Goal: Browse casually: Explore the website without a specific task or goal

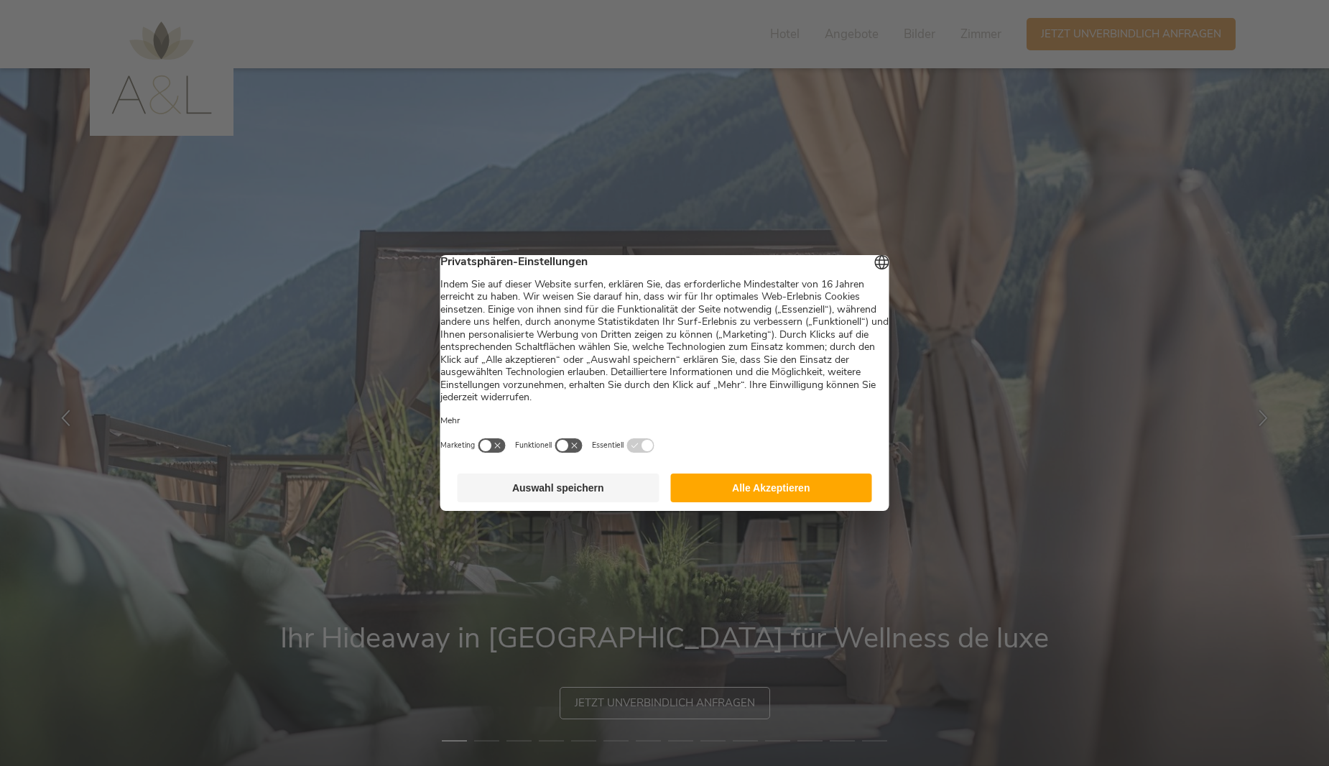
click at [757, 497] on button "Alle Akzeptieren" at bounding box center [771, 488] width 202 height 29
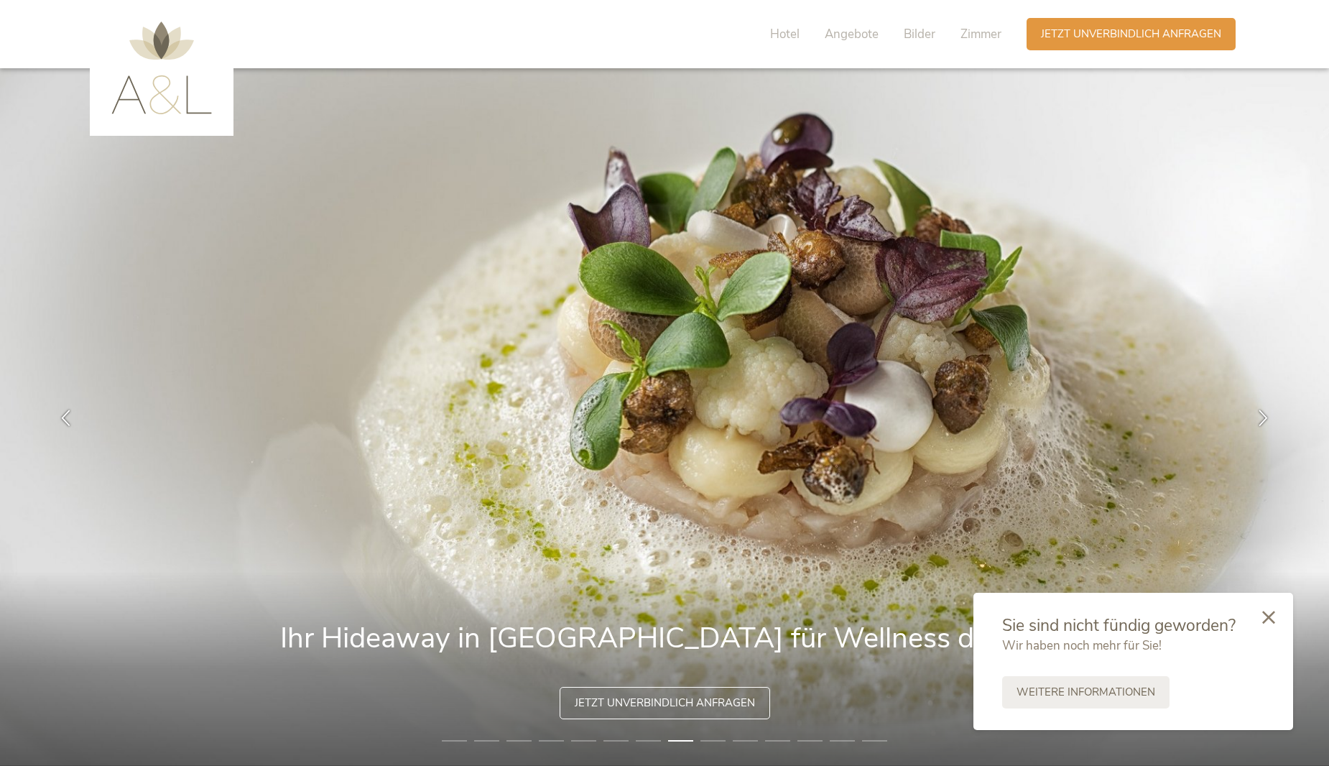
click at [1271, 611] on icon at bounding box center [1269, 615] width 13 height 13
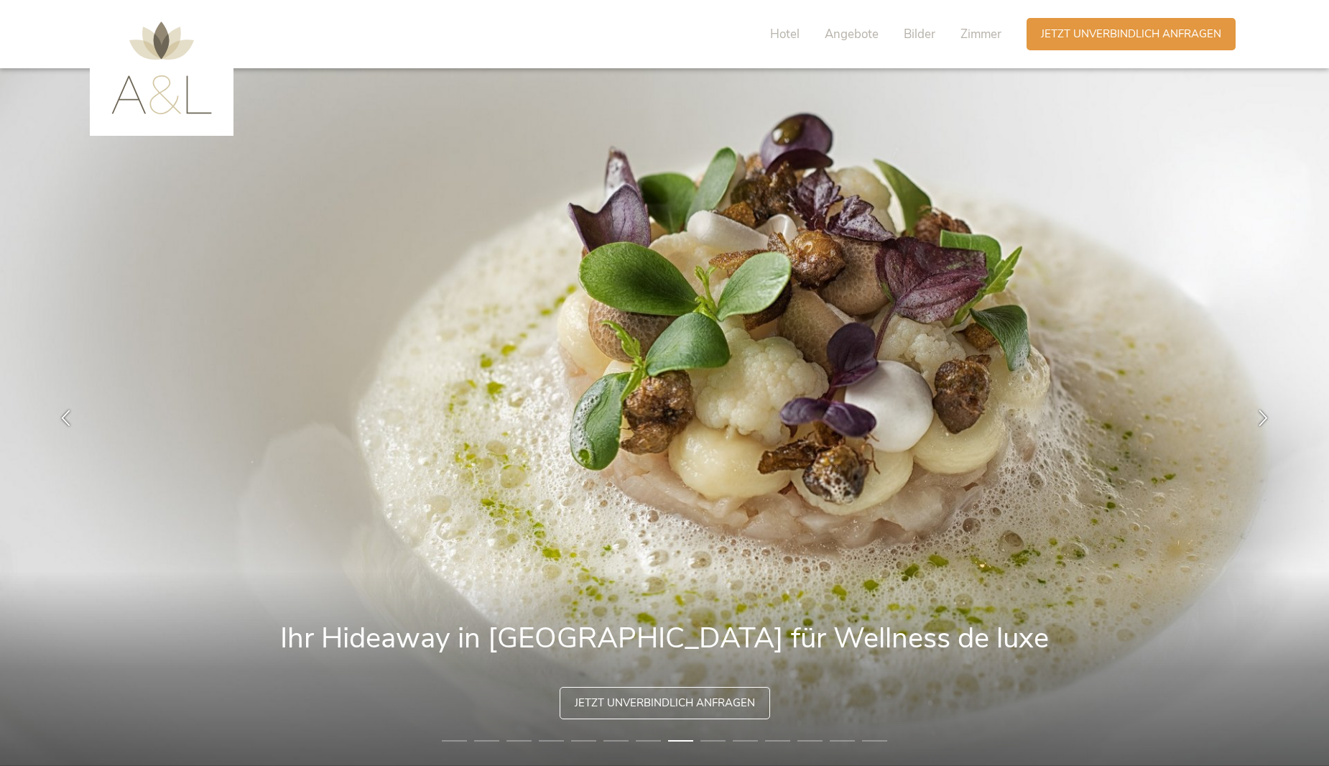
click at [705, 739] on li "9" at bounding box center [713, 741] width 25 height 14
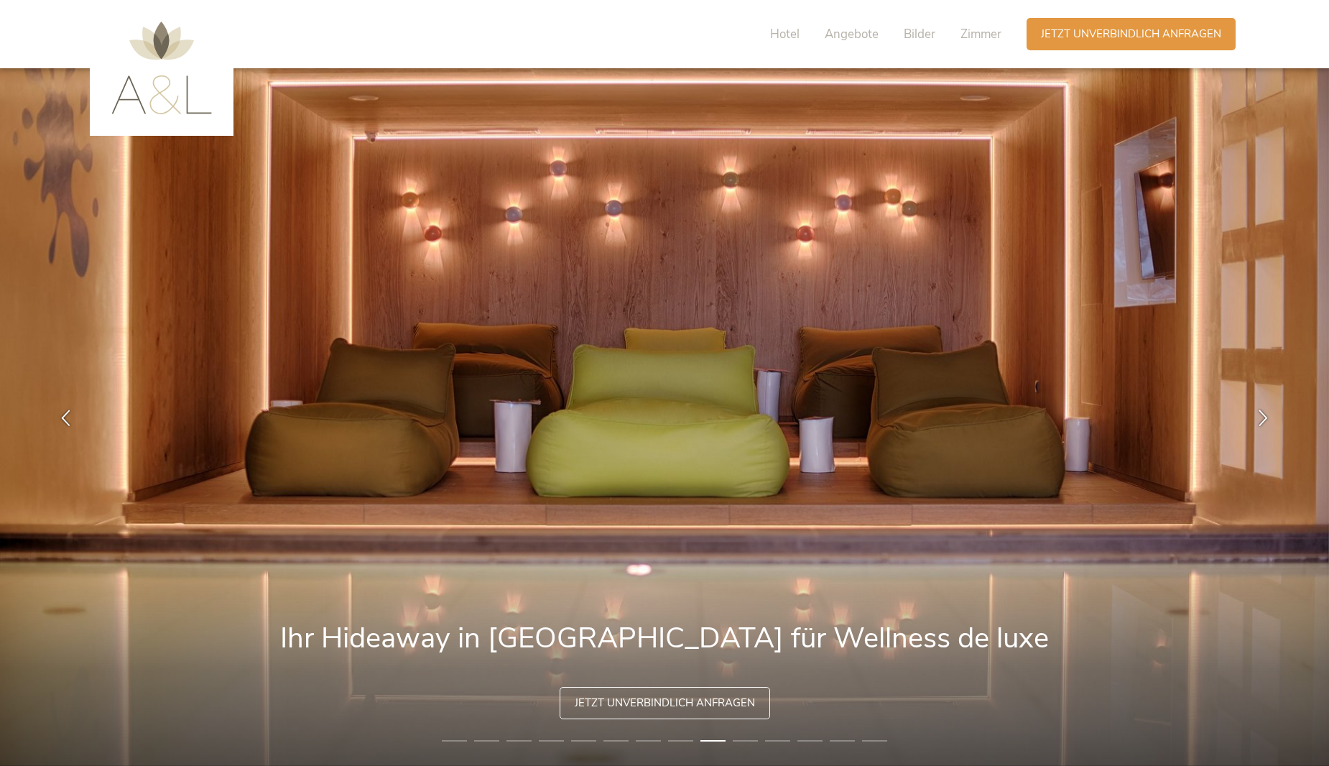
click at [751, 739] on li "10" at bounding box center [745, 741] width 25 height 14
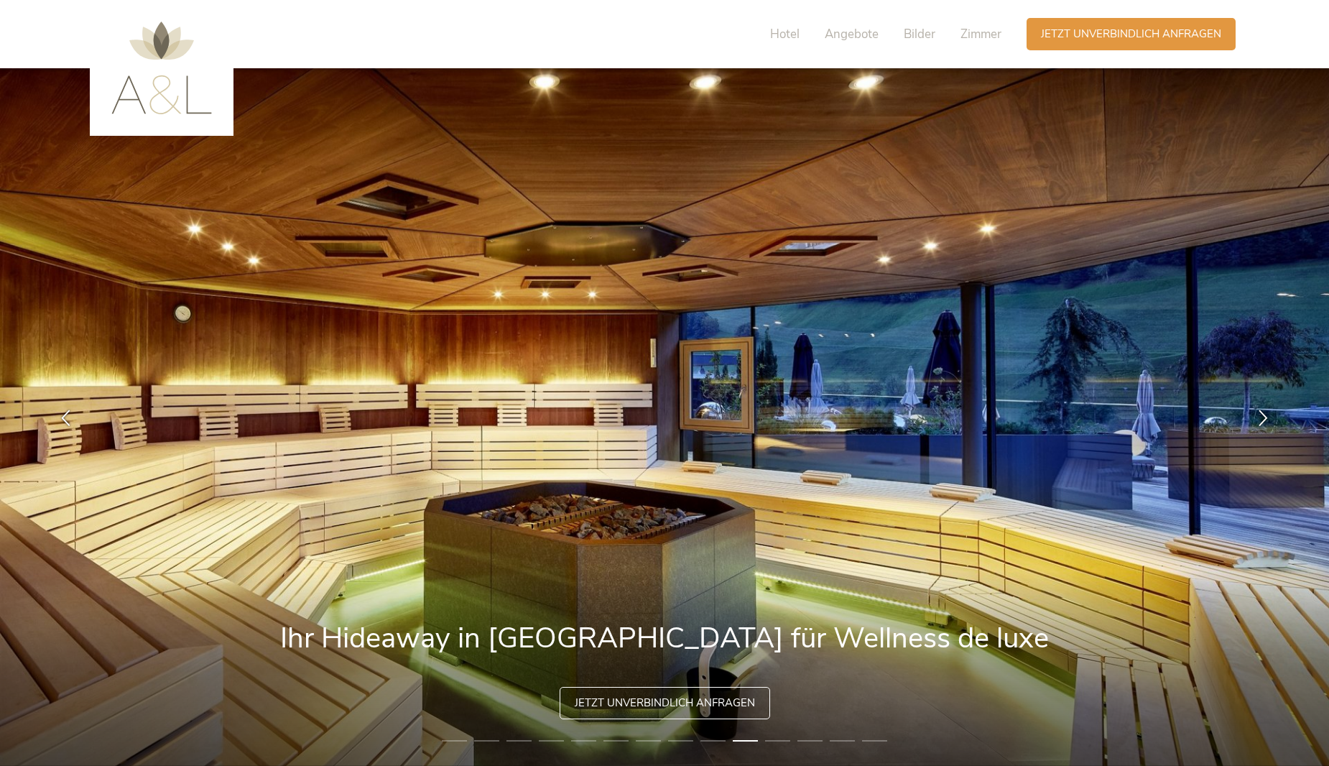
click at [784, 739] on li "11" at bounding box center [777, 741] width 25 height 14
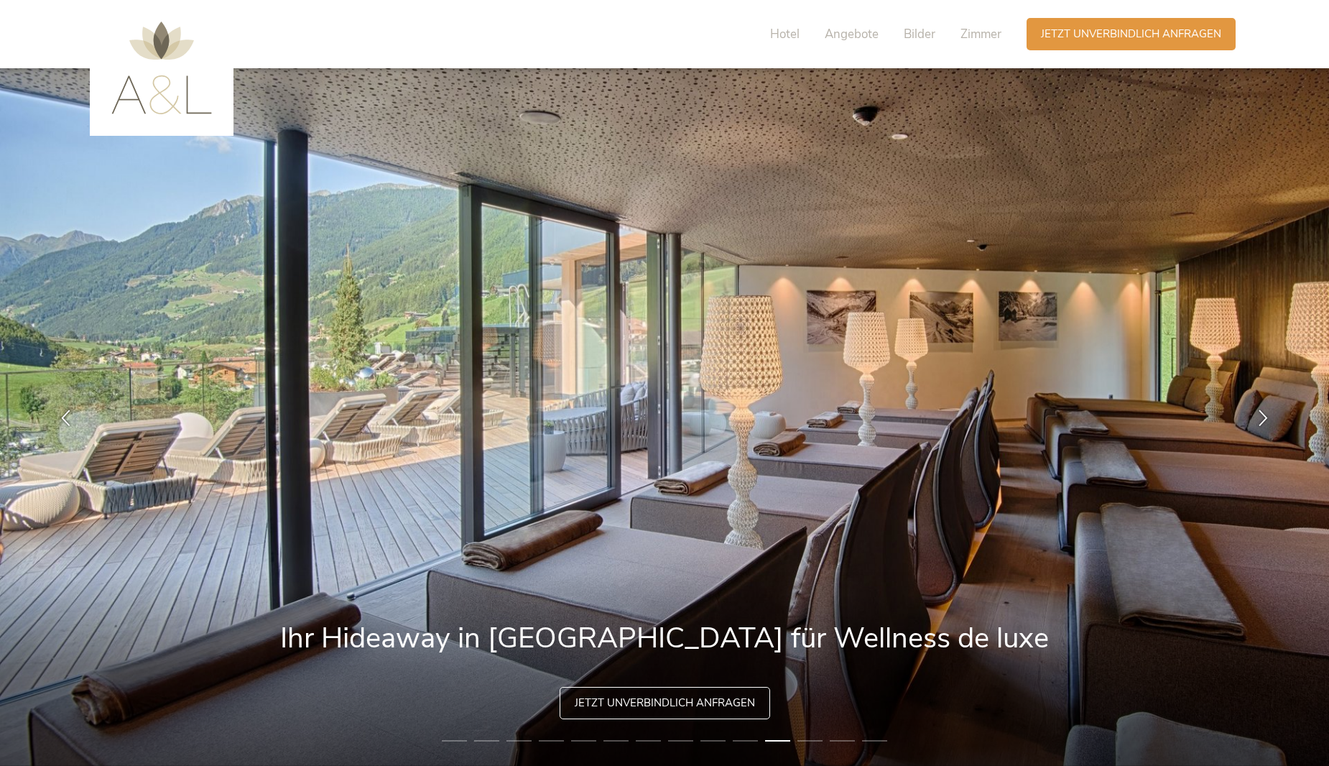
click at [813, 738] on li "12" at bounding box center [810, 741] width 25 height 14
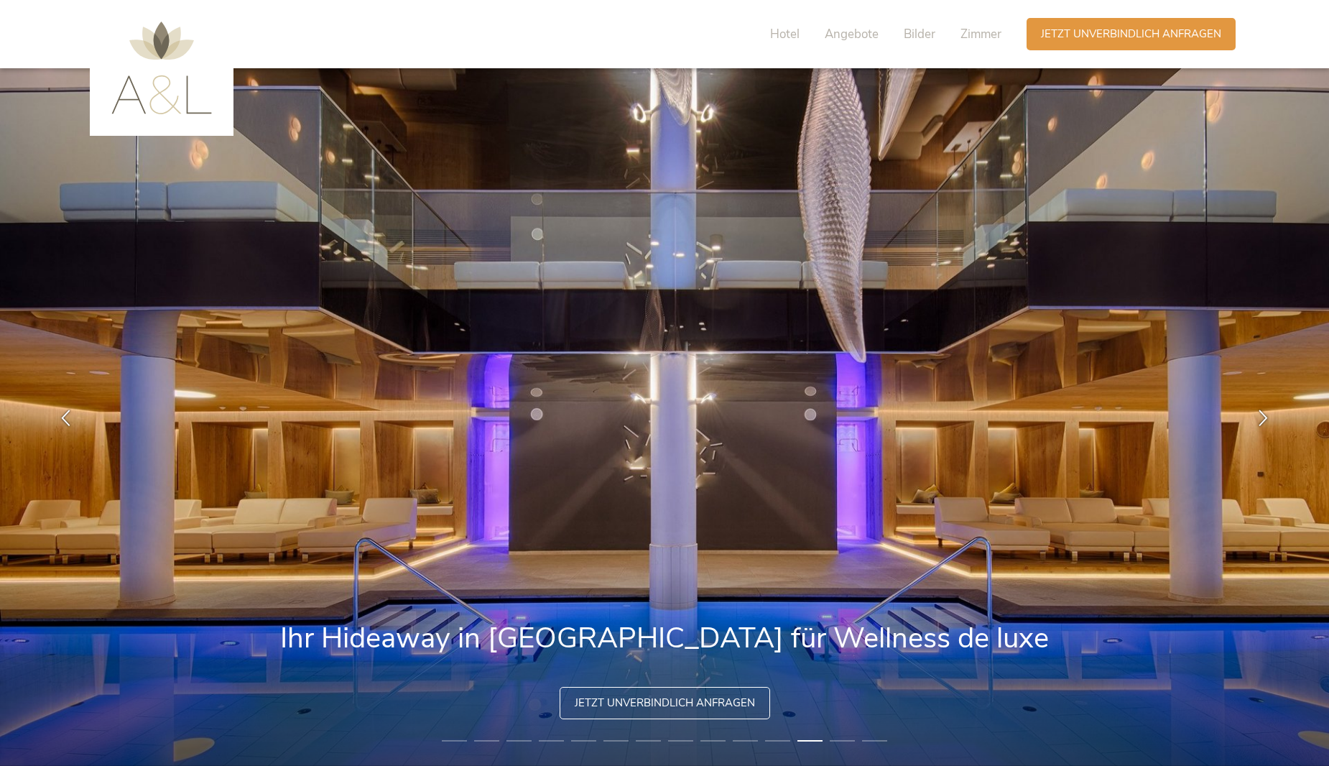
click at [836, 737] on li "13" at bounding box center [842, 741] width 25 height 14
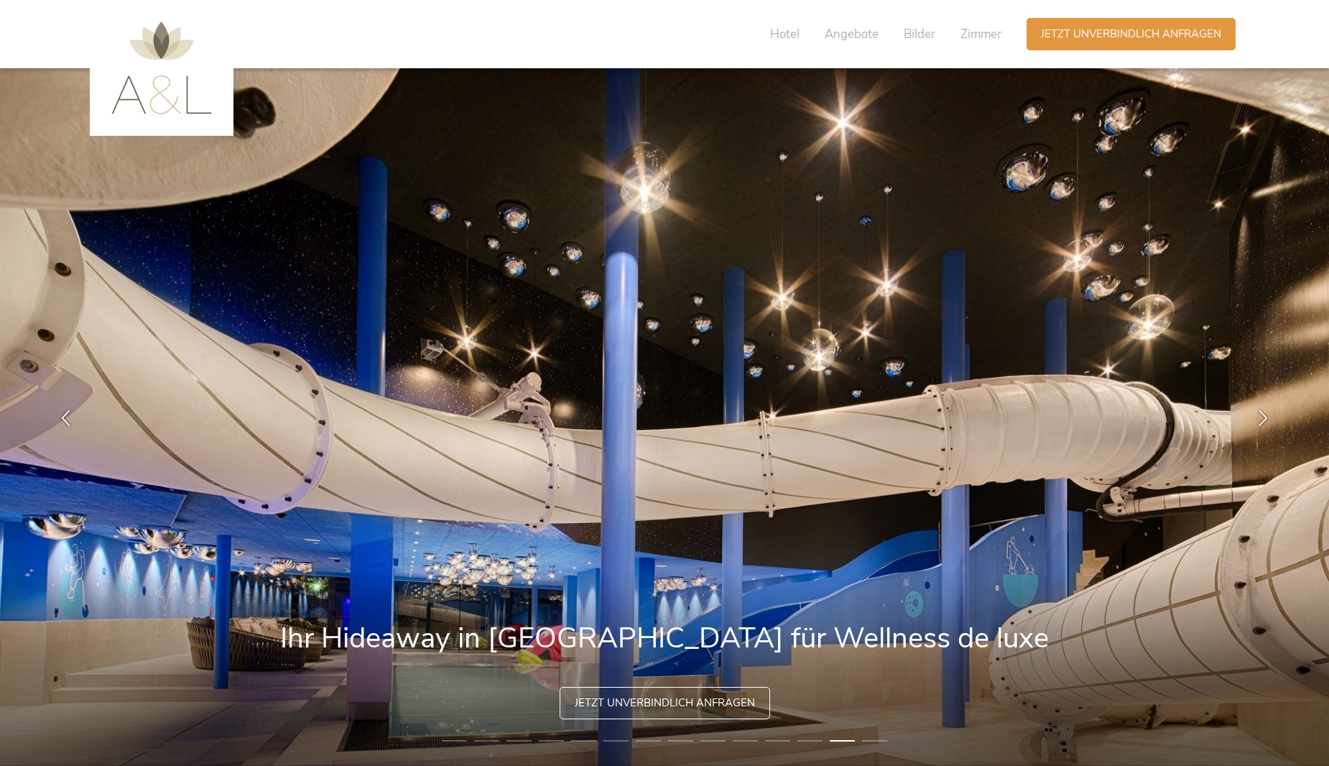
click at [886, 744] on li "14" at bounding box center [874, 741] width 25 height 14
click at [971, 32] on span "Zimmer" at bounding box center [981, 34] width 41 height 17
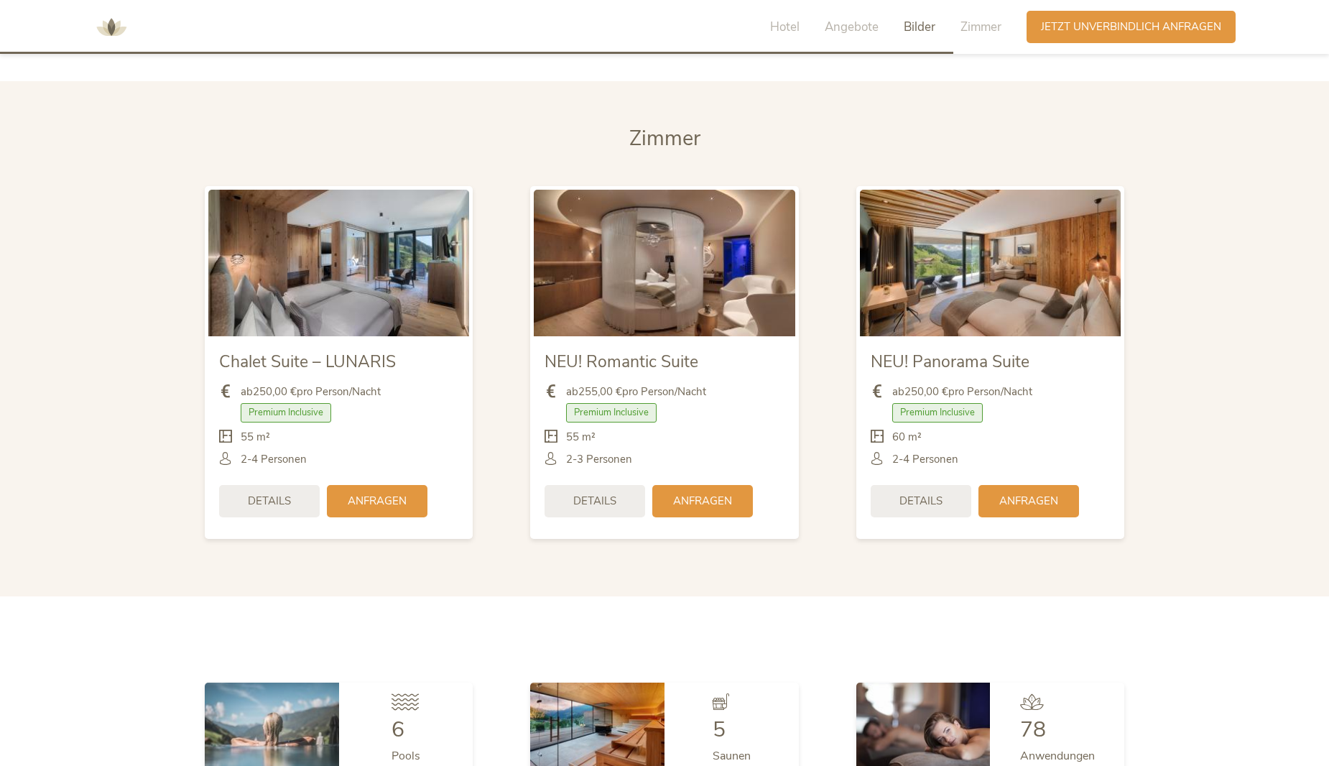
scroll to position [3606, 0]
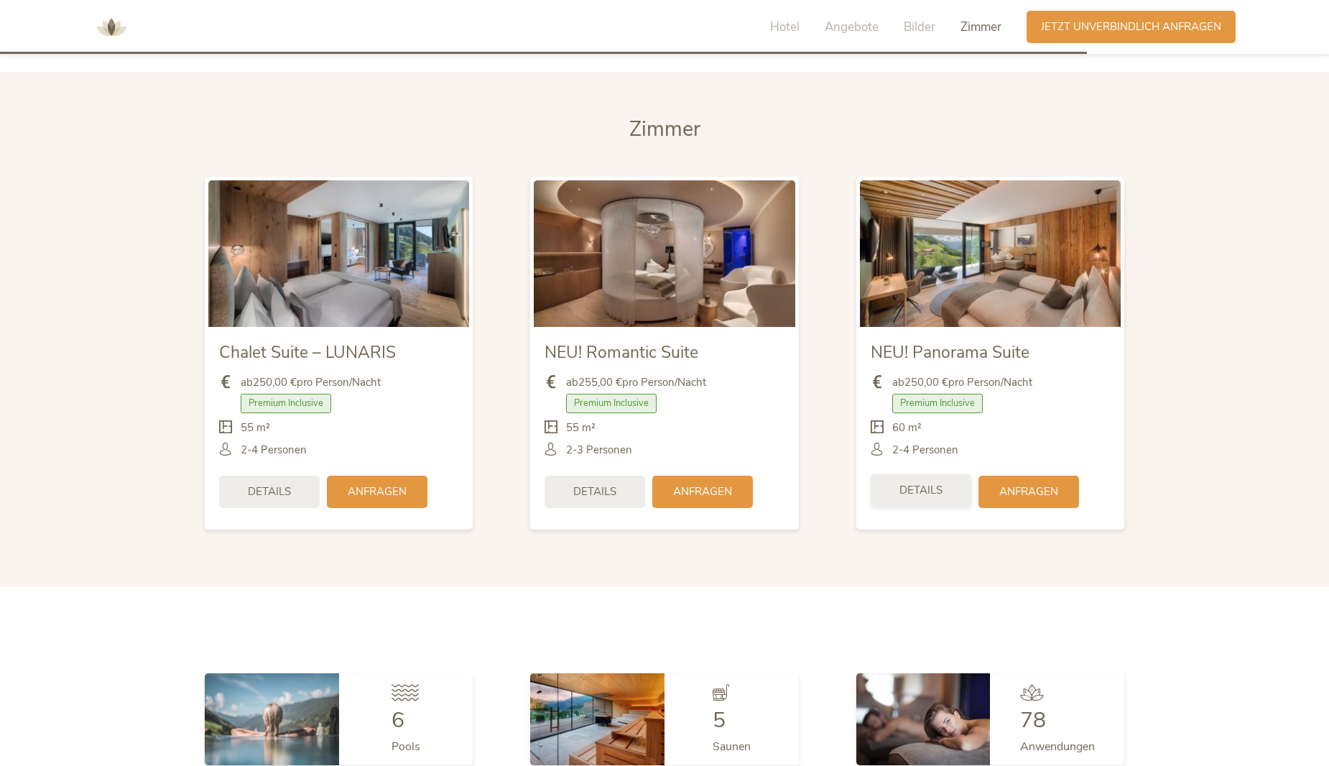
click at [944, 493] on div "Details" at bounding box center [921, 490] width 101 height 32
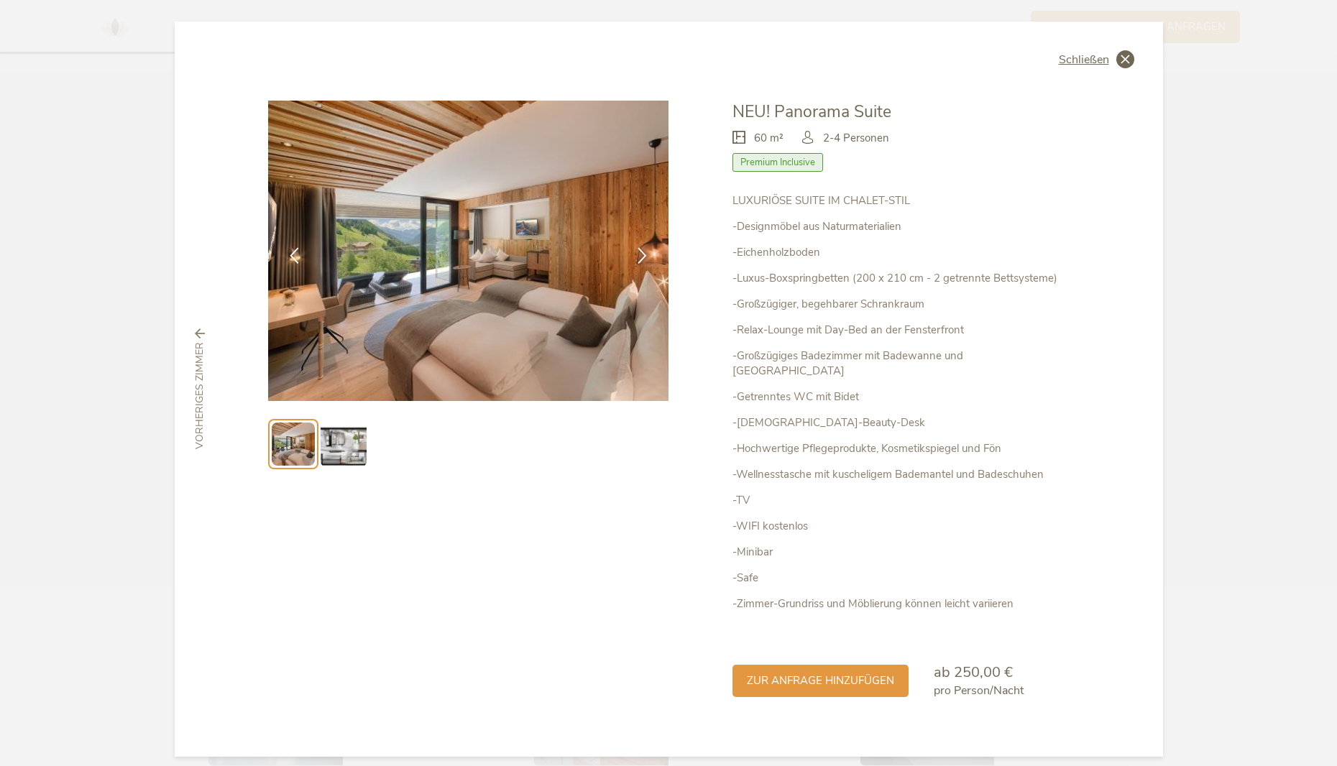
click at [1122, 57] on icon at bounding box center [1125, 59] width 18 height 18
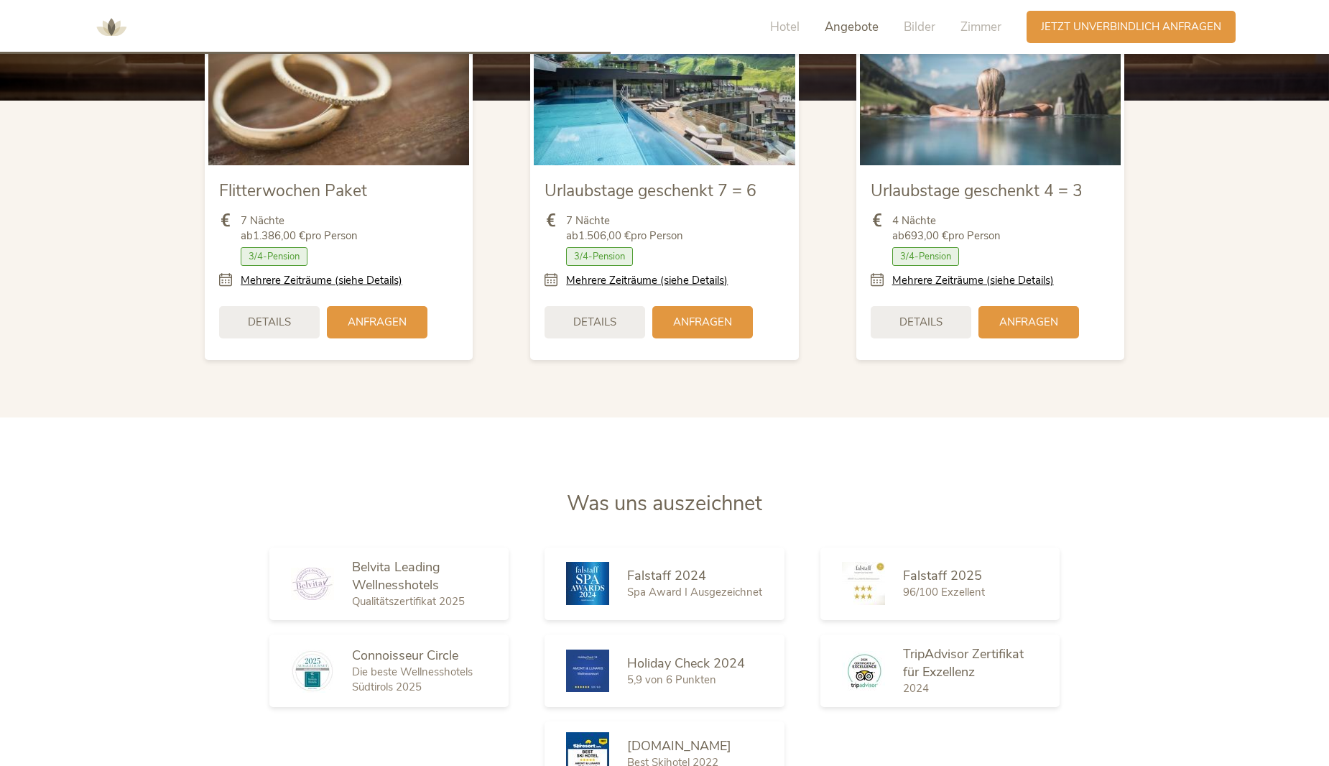
scroll to position [1666, 0]
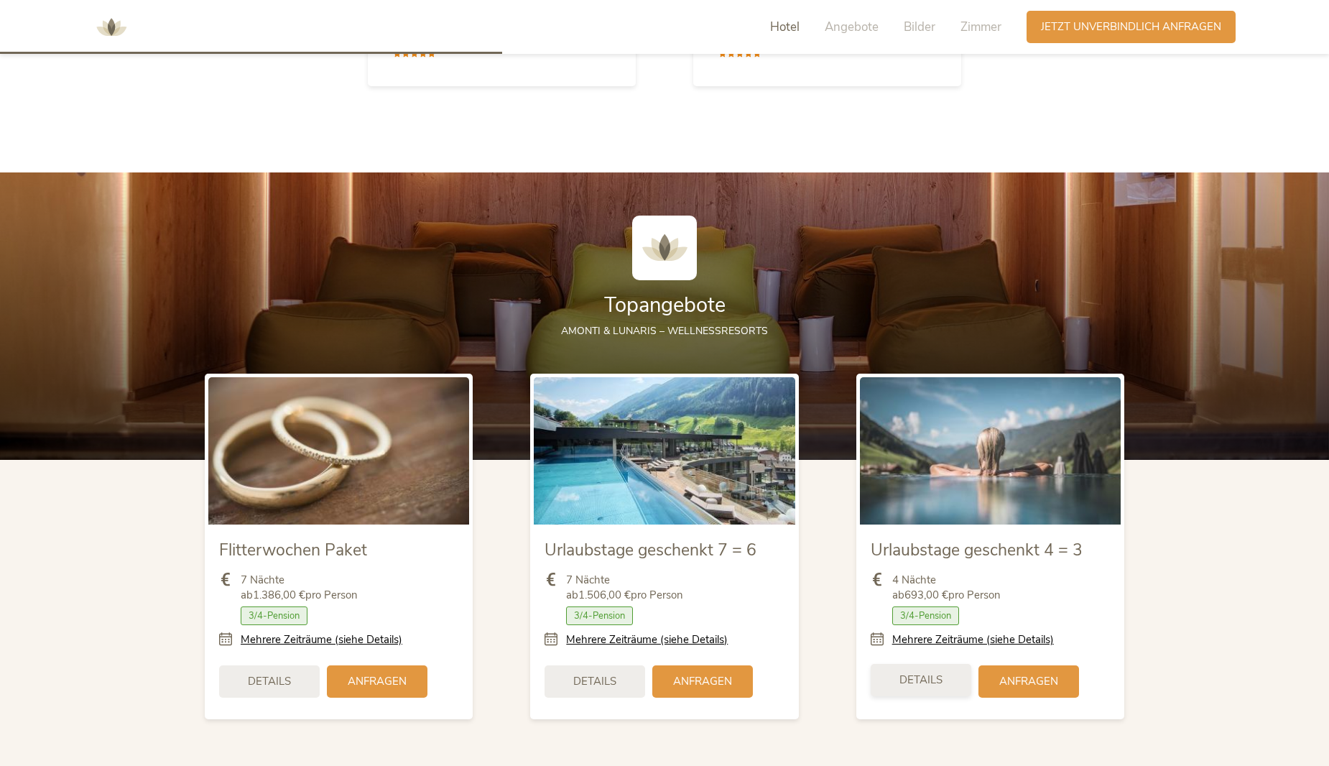
click at [923, 670] on div "Details" at bounding box center [921, 680] width 101 height 32
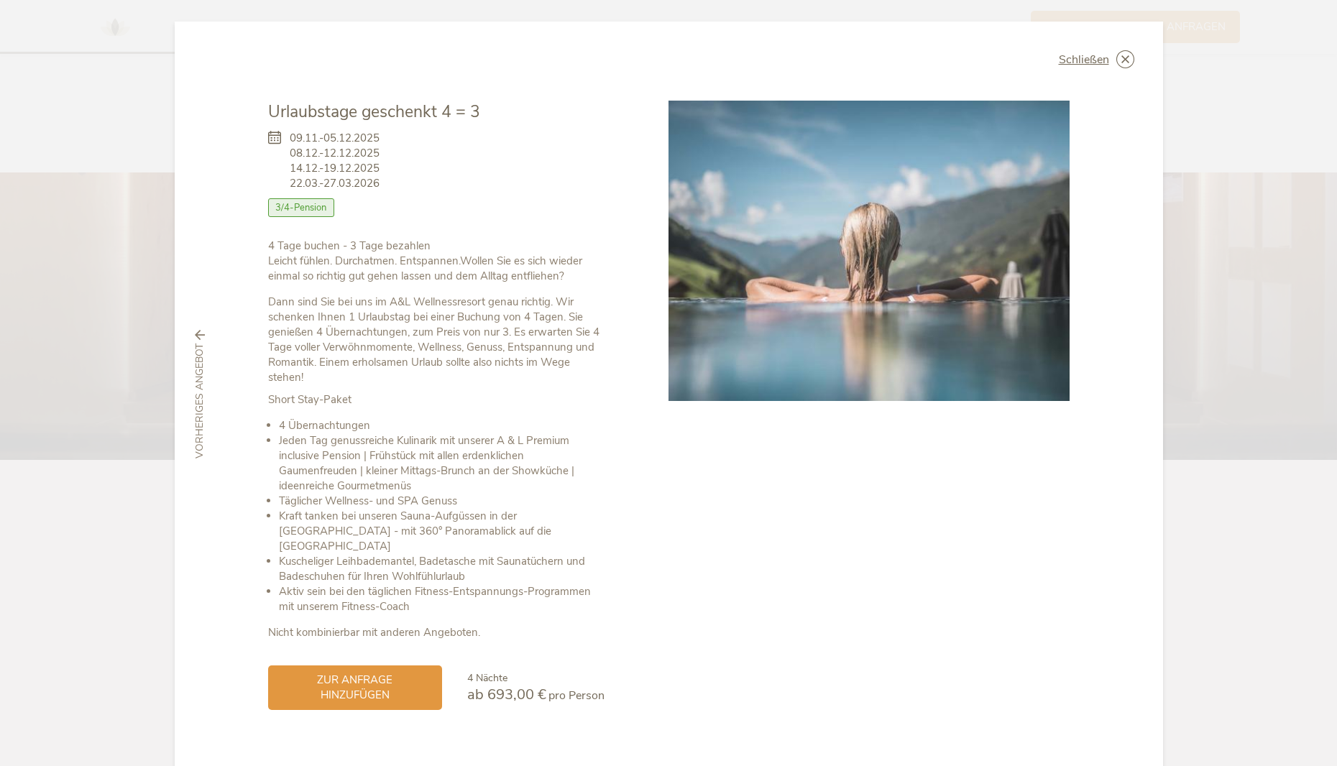
click at [1097, 60] on span "Schließen" at bounding box center [1083, 59] width 50 height 11
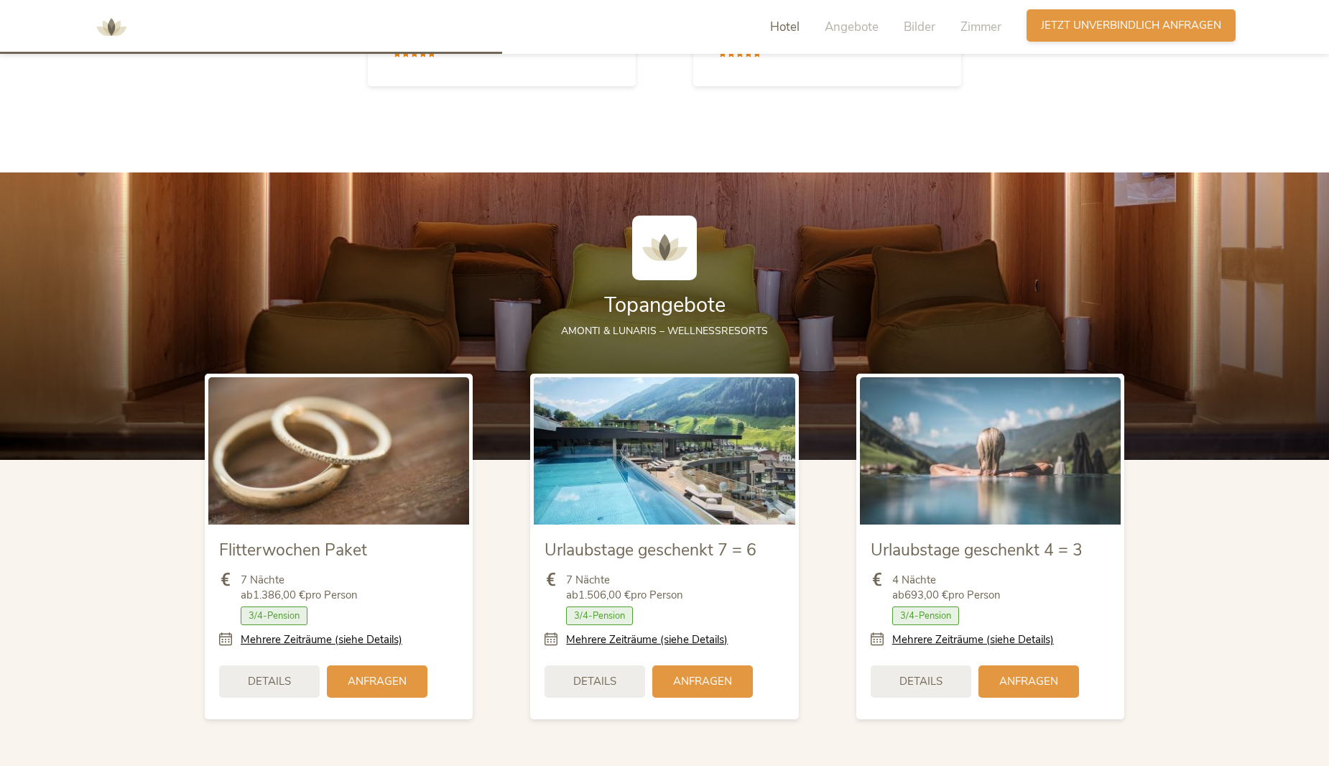
click at [1140, 24] on span "Jetzt unverbindlich anfragen" at bounding box center [1131, 25] width 180 height 15
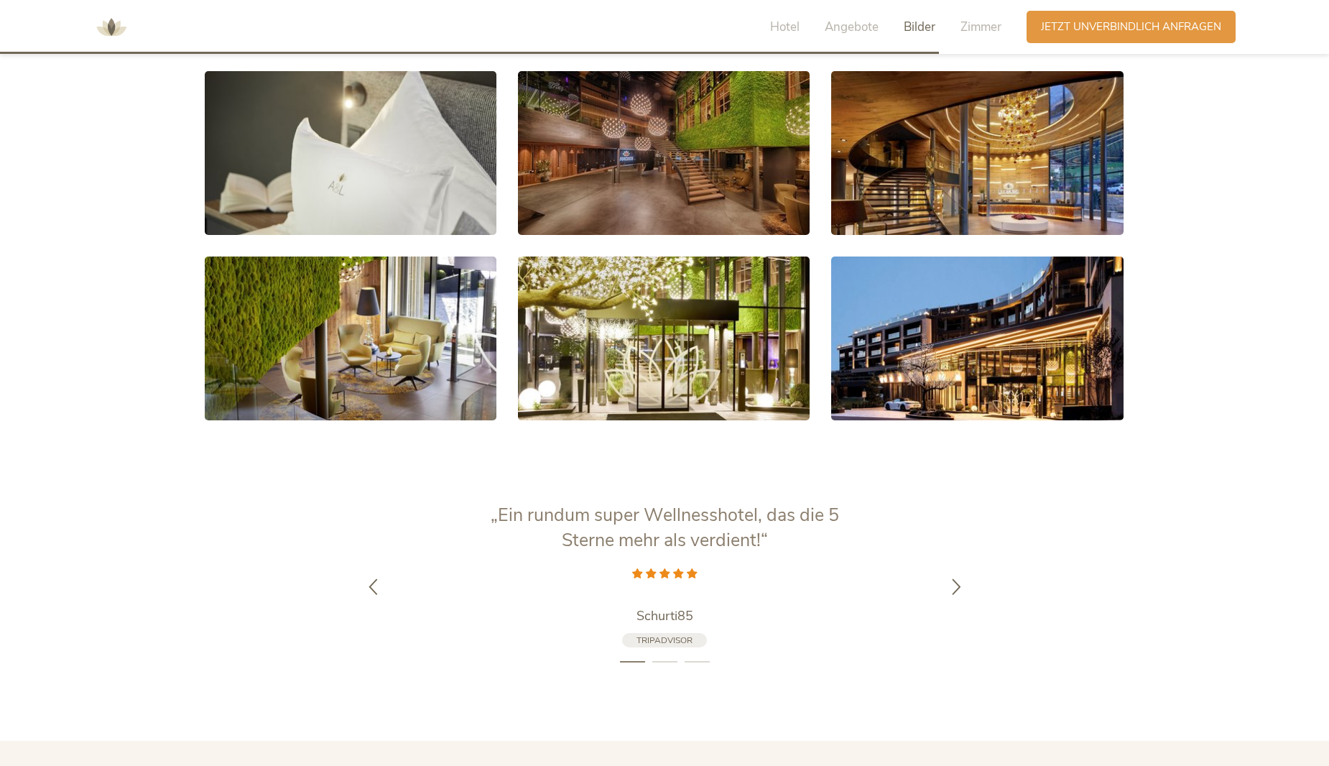
scroll to position [2756, 0]
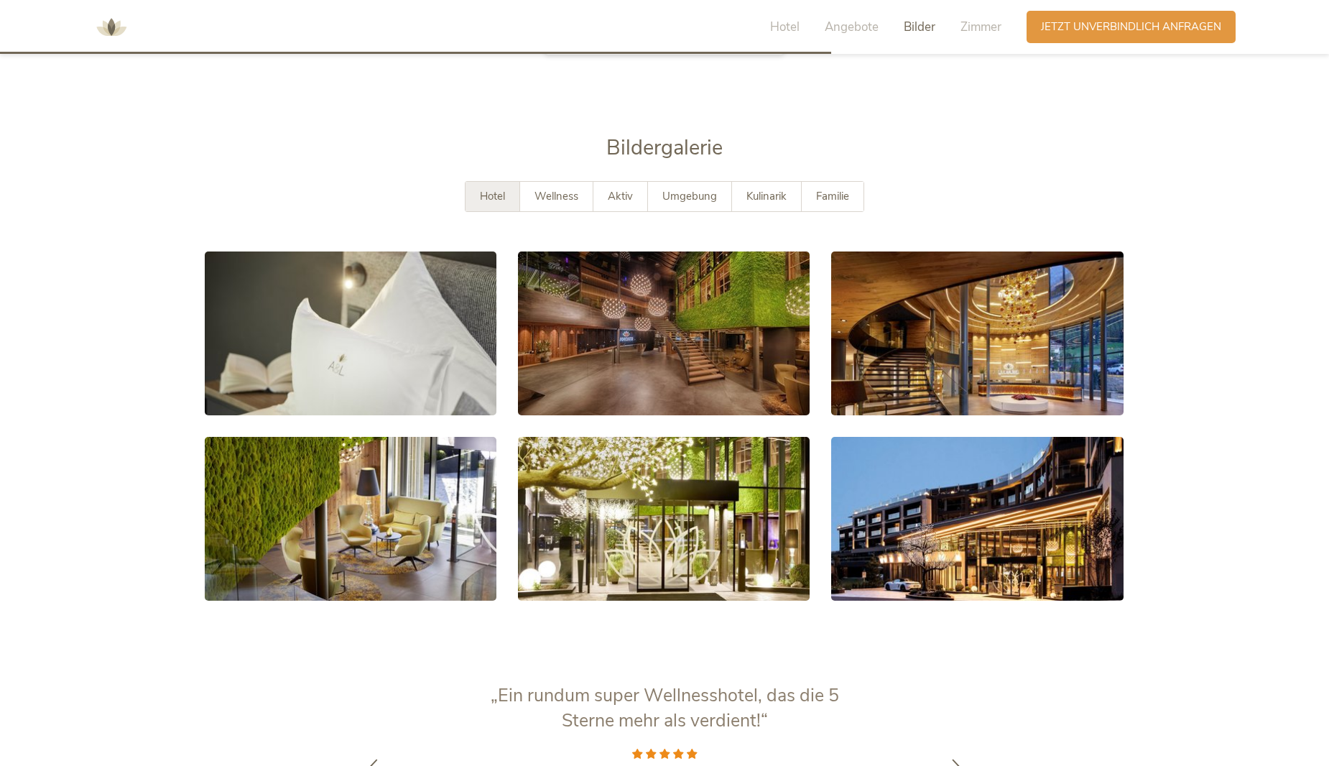
click at [929, 22] on span "Bilder" at bounding box center [920, 27] width 32 height 17
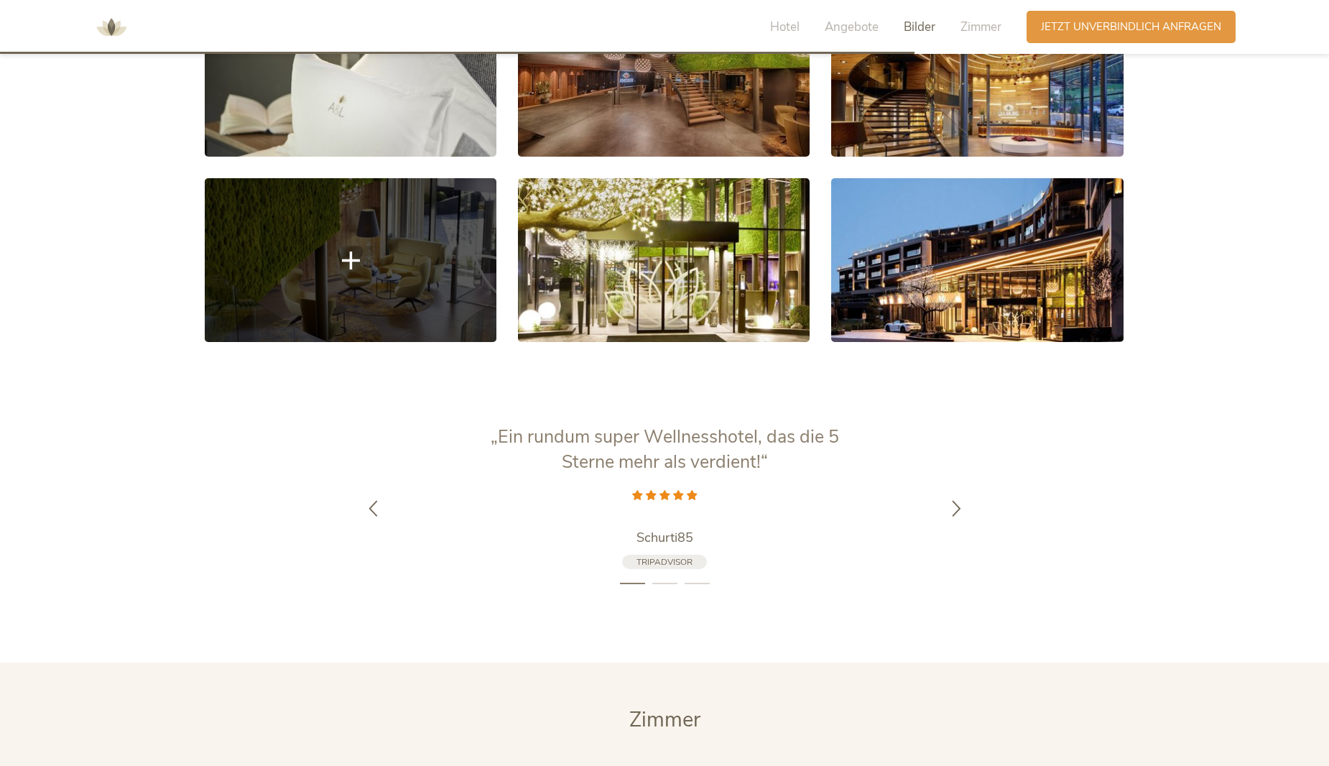
scroll to position [3034, 0]
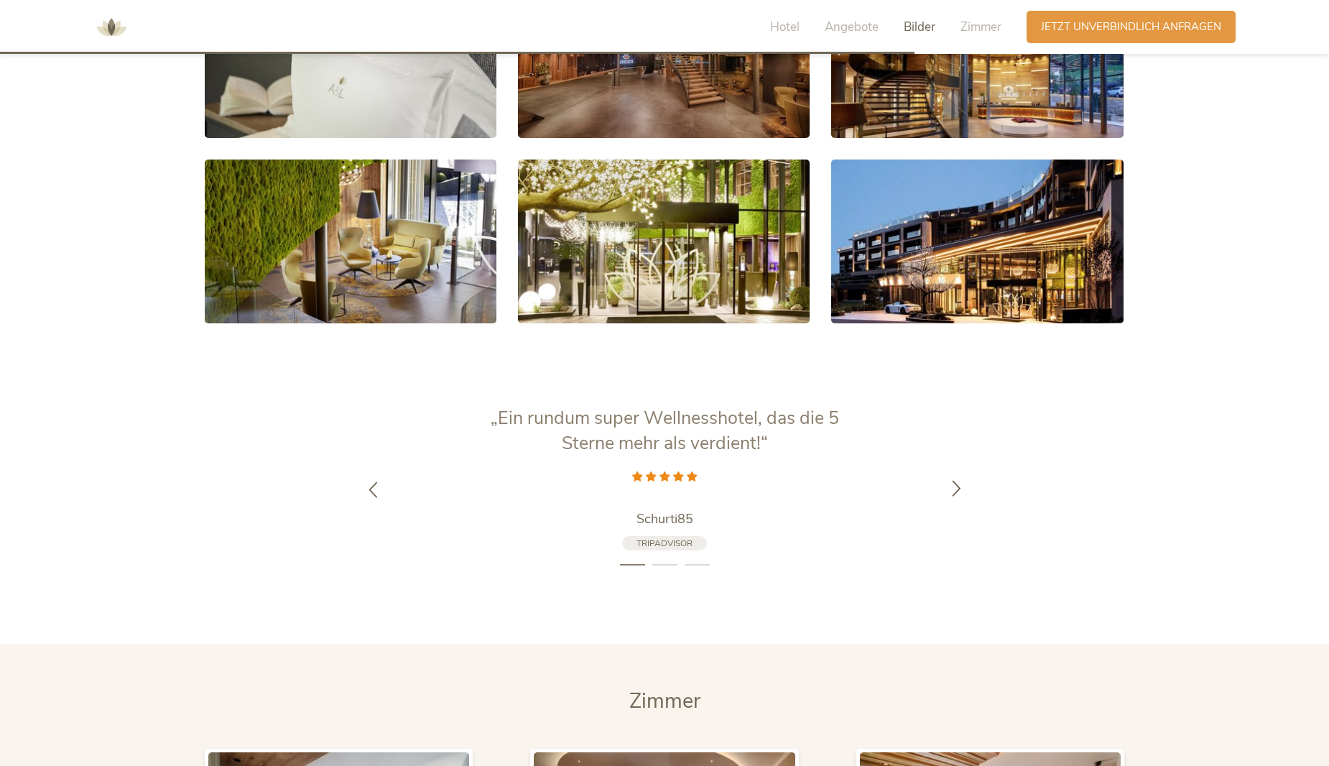
click at [956, 489] on icon at bounding box center [956, 487] width 17 height 17
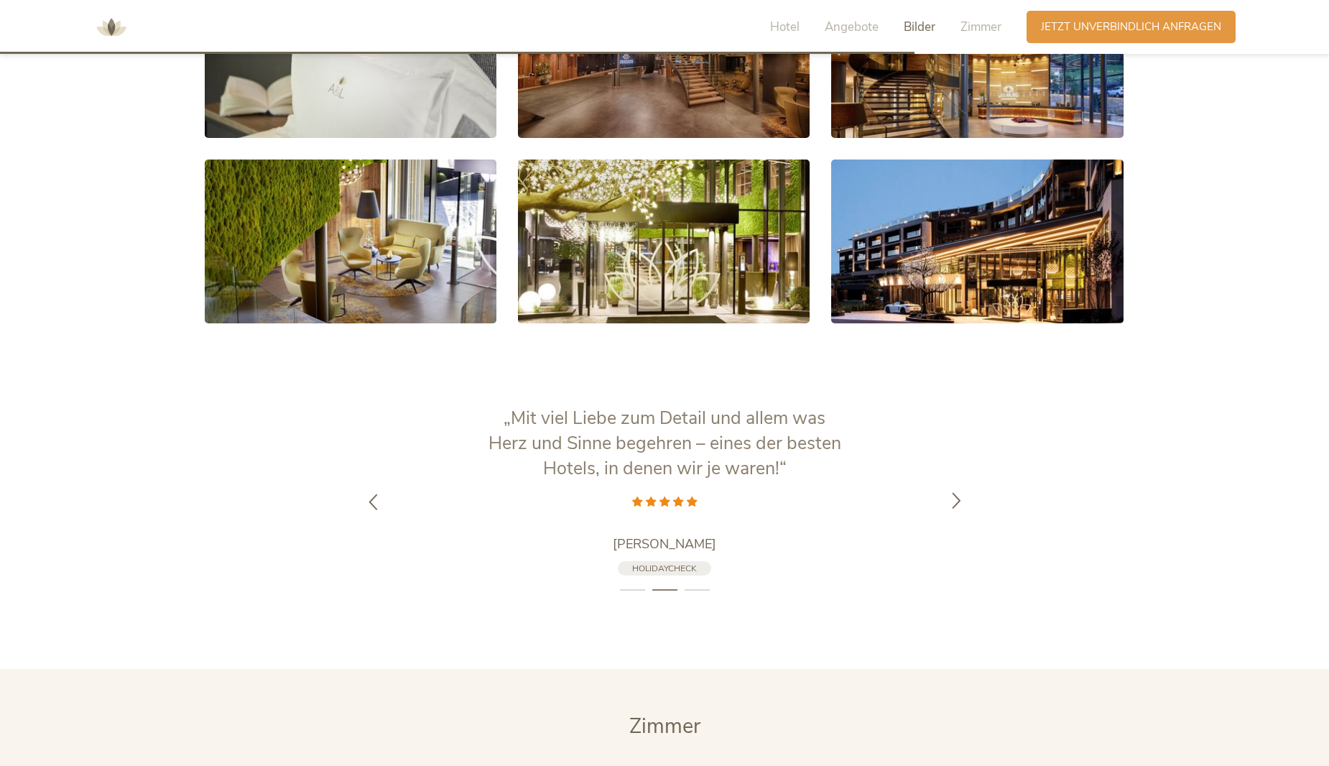
click at [956, 489] on div at bounding box center [956, 501] width 45 height 45
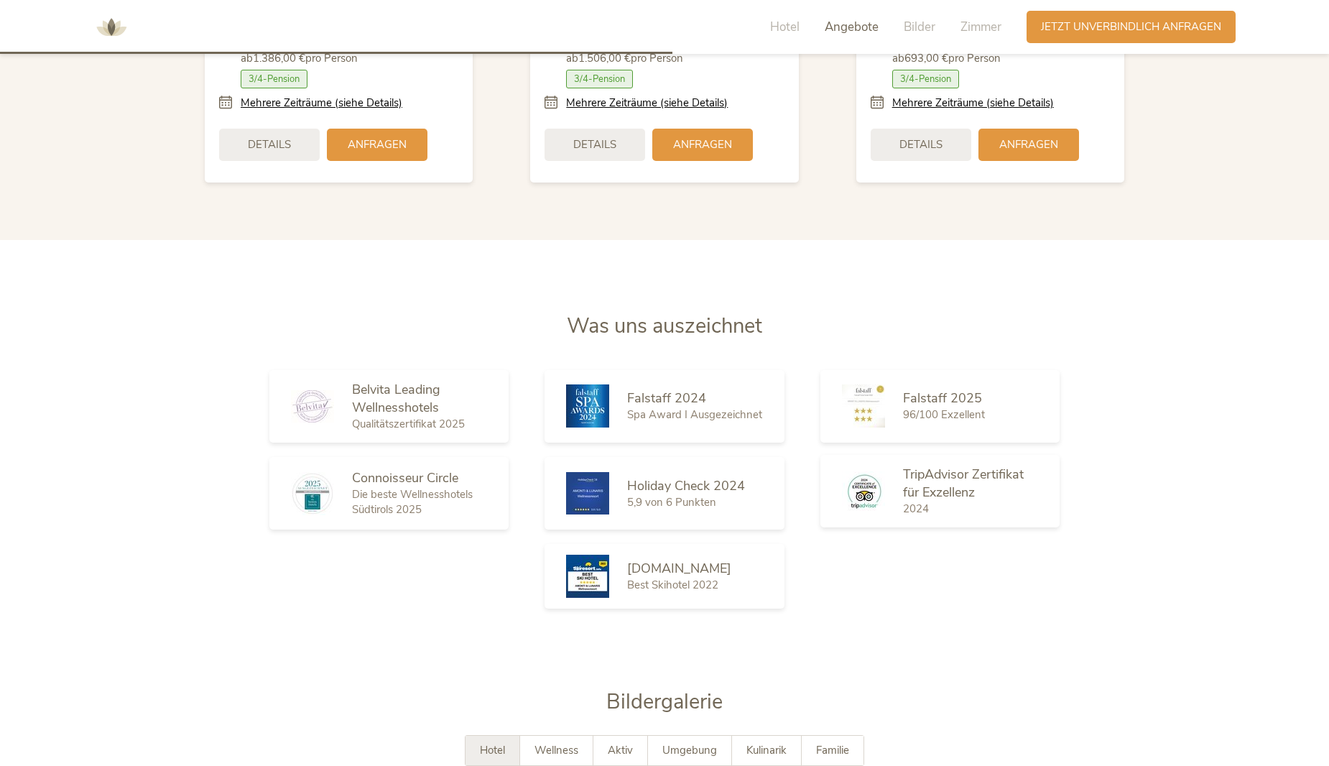
scroll to position [2243, 0]
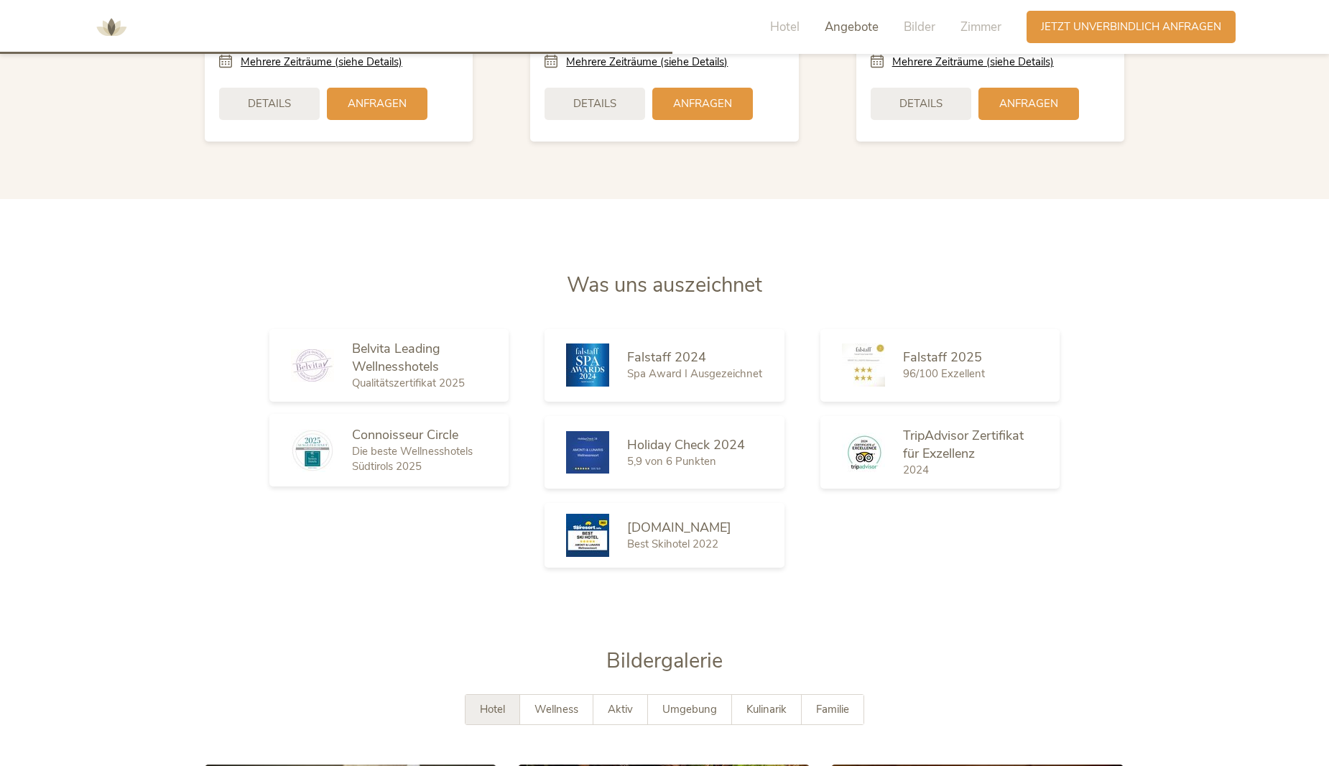
click at [391, 439] on span "Connoisseur Circle" at bounding box center [405, 434] width 106 height 17
click at [558, 704] on span "Wellness" at bounding box center [557, 709] width 44 height 14
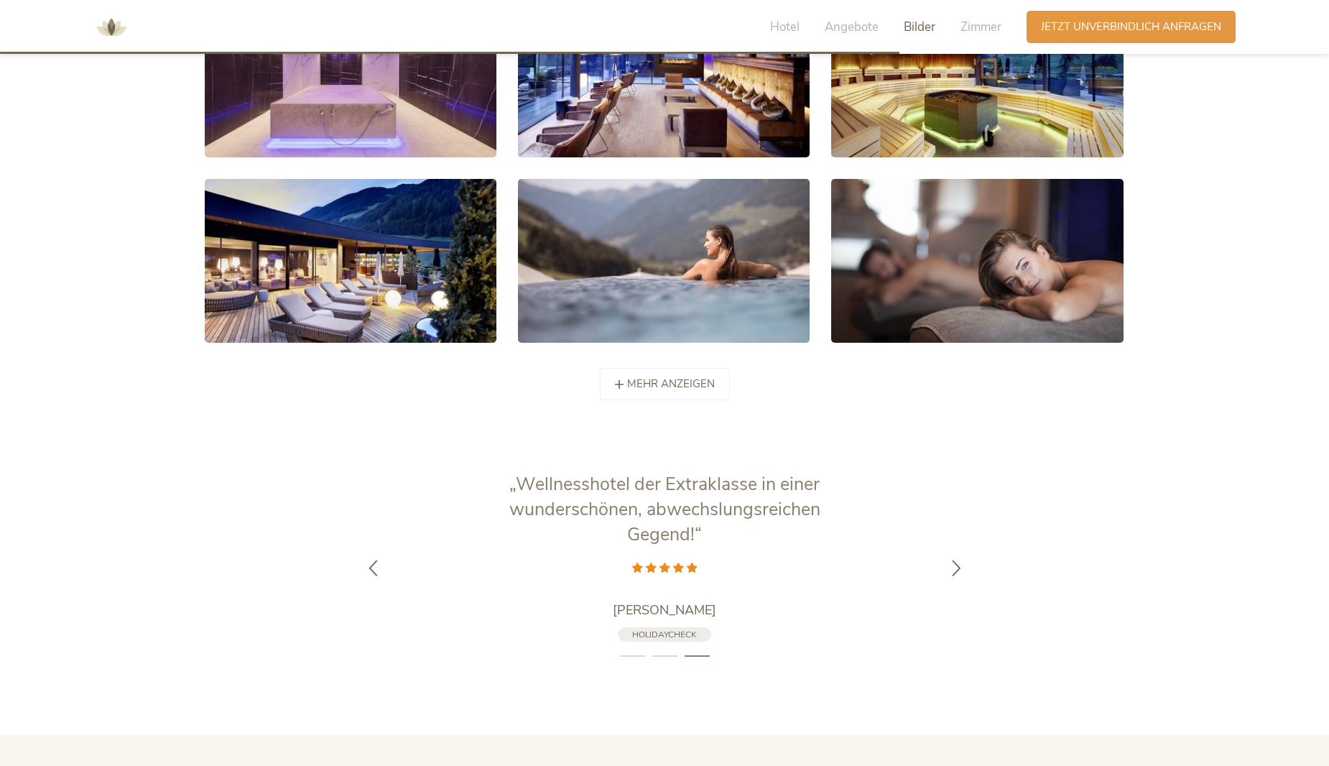
scroll to position [3034, 0]
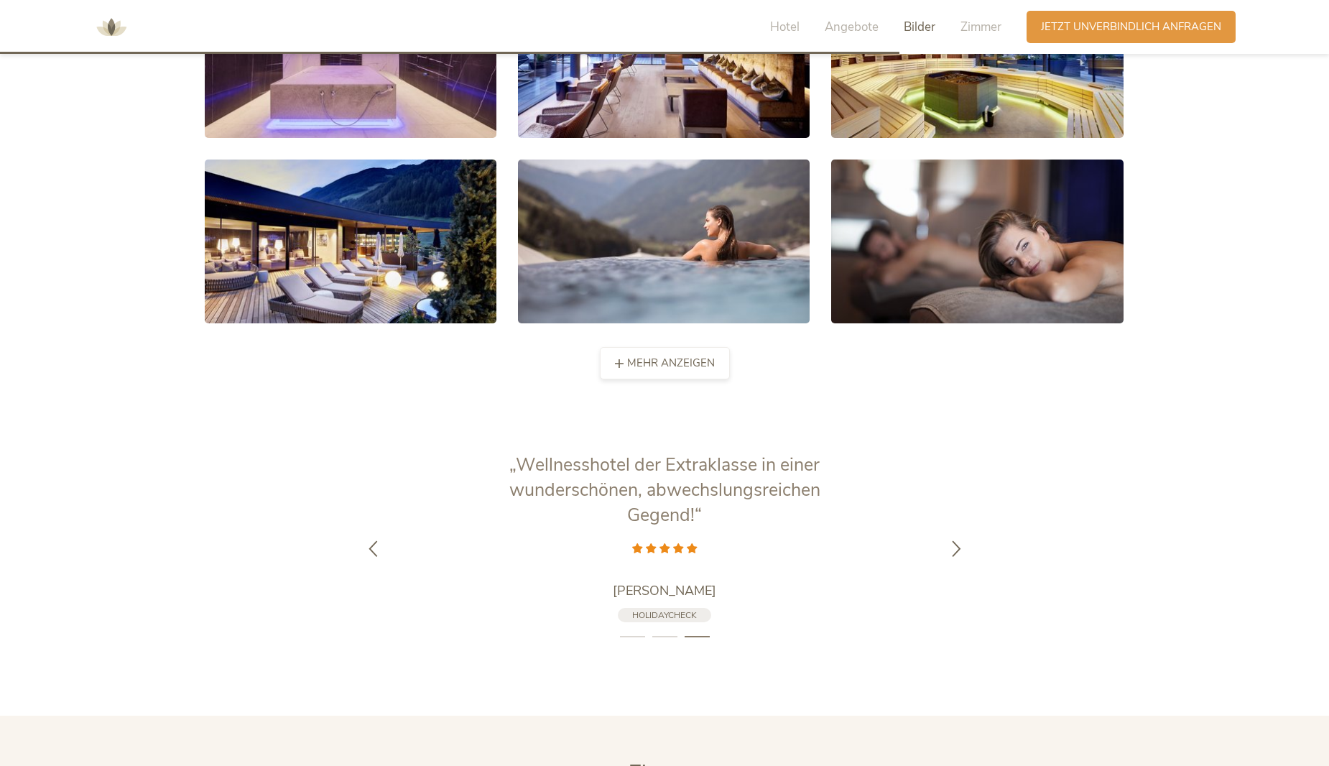
click at [707, 366] on span "mehr anzeigen" at bounding box center [671, 363] width 88 height 15
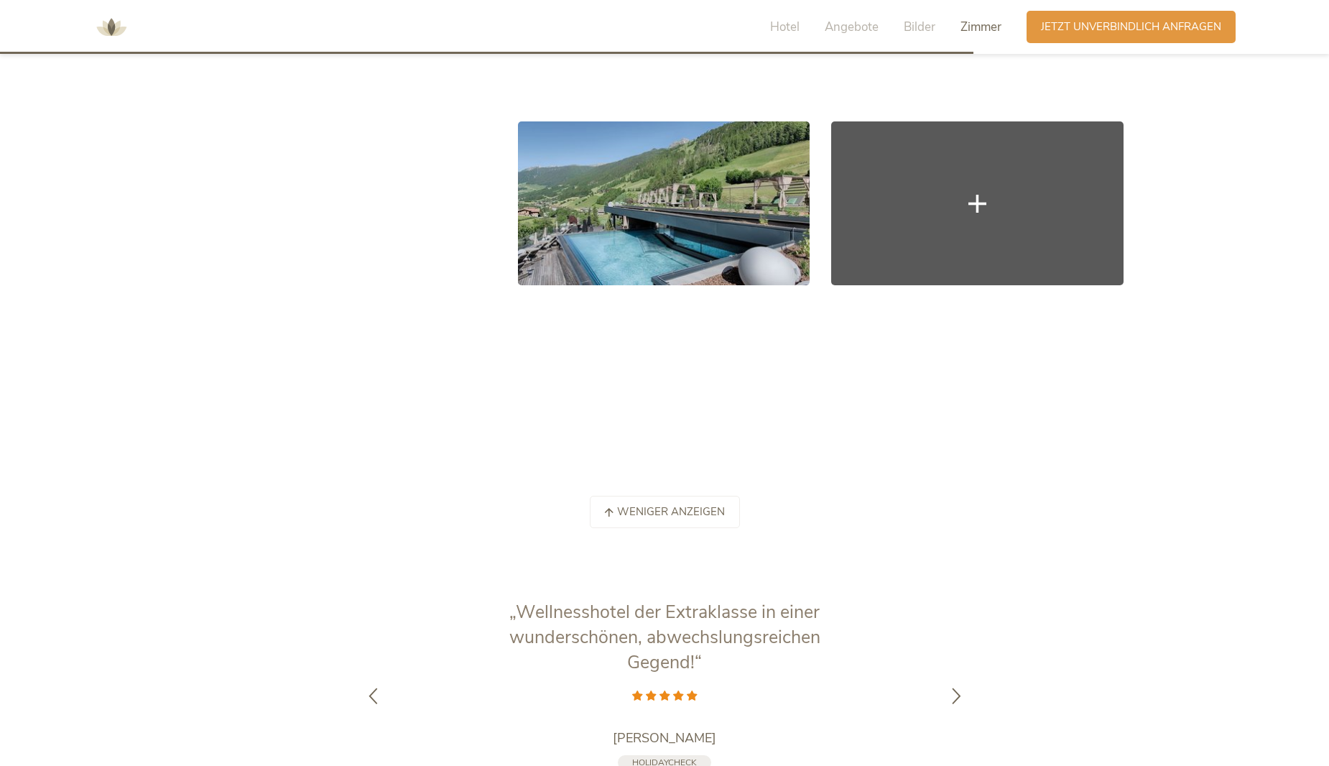
scroll to position [4183, 0]
